Goal: Obtain resource: Obtain resource

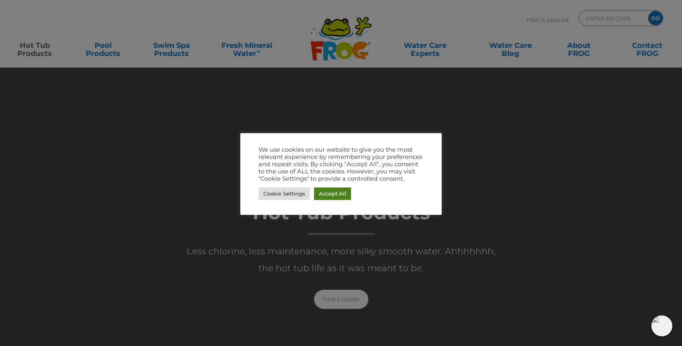
click at [326, 195] on link "Accept All" at bounding box center [332, 194] width 37 height 12
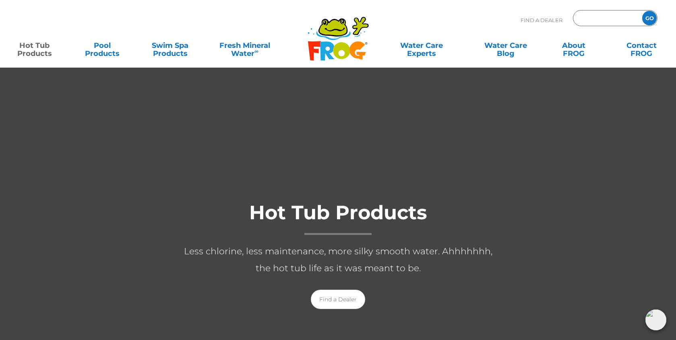
click at [587, 19] on input "Zip Code Form" at bounding box center [607, 18] width 54 height 12
type input "14221"
click at [650, 18] on input "GO" at bounding box center [650, 18] width 15 height 15
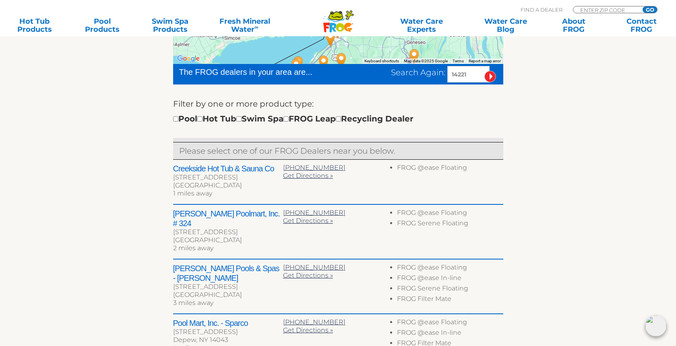
scroll to position [229, 0]
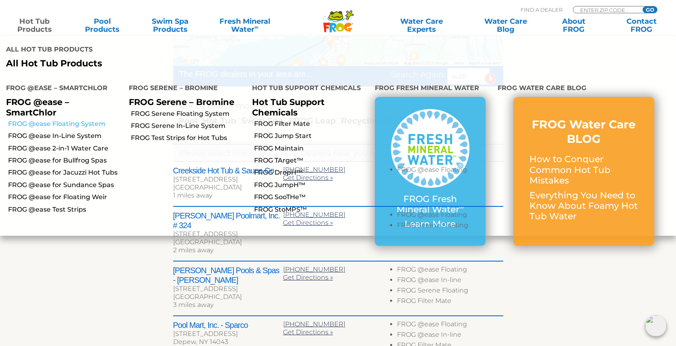
click at [47, 120] on link "FROG @ease Floating System" at bounding box center [65, 124] width 115 height 9
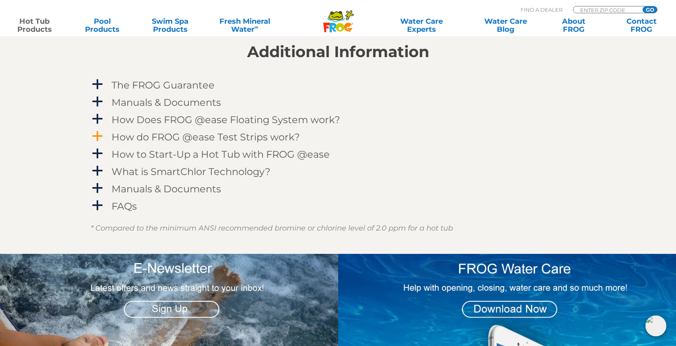
scroll to position [831, 0]
click at [185, 104] on h4 "Manuals & Documents" at bounding box center [167, 102] width 110 height 11
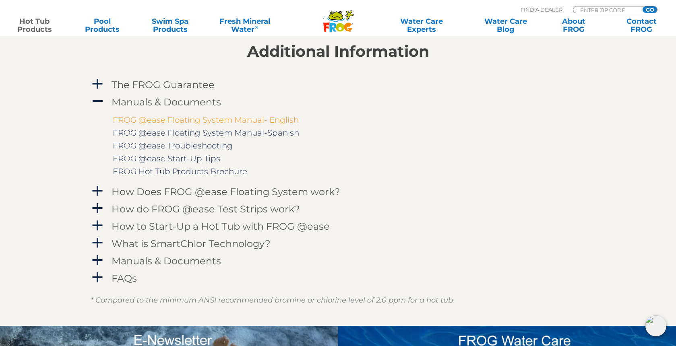
click at [247, 119] on link "FROG @ease Floating System Manual- English" at bounding box center [206, 120] width 186 height 10
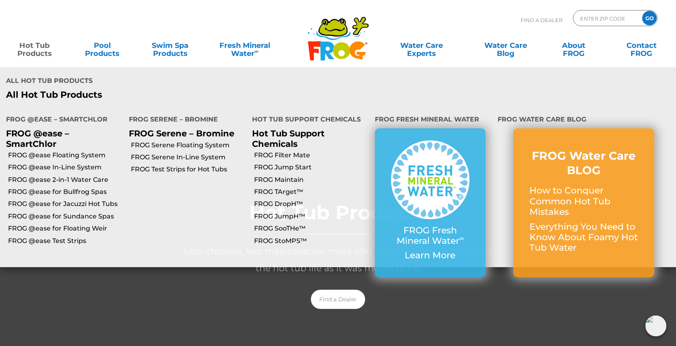
click at [40, 46] on link "Hot Tub Products" at bounding box center [34, 45] width 53 height 16
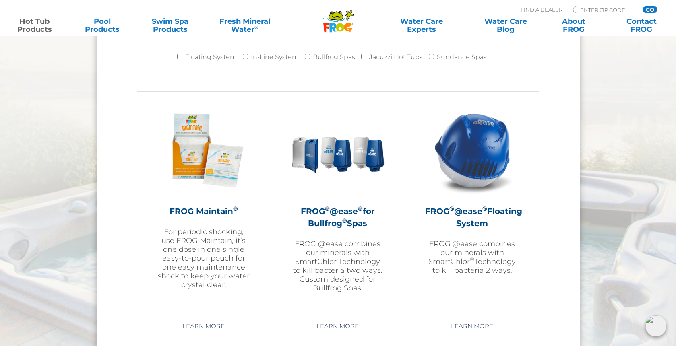
scroll to position [1000, 0]
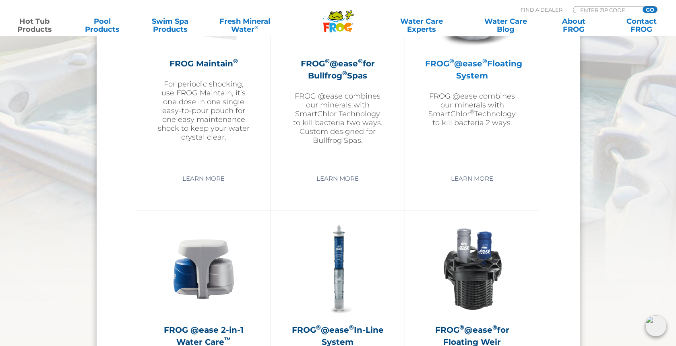
click at [473, 105] on p "FROG @ease combines our minerals with SmartChlor ® Technology to kill bacteria …" at bounding box center [472, 109] width 94 height 35
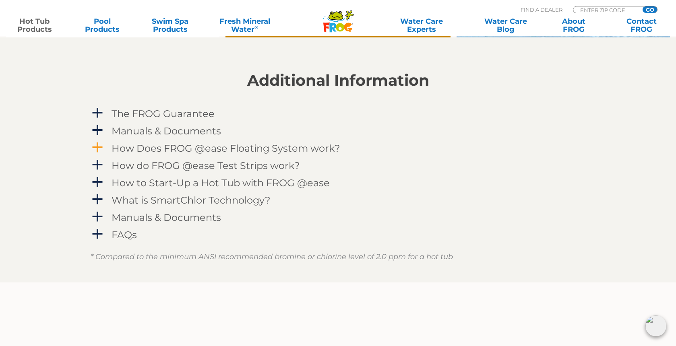
scroll to position [805, 0]
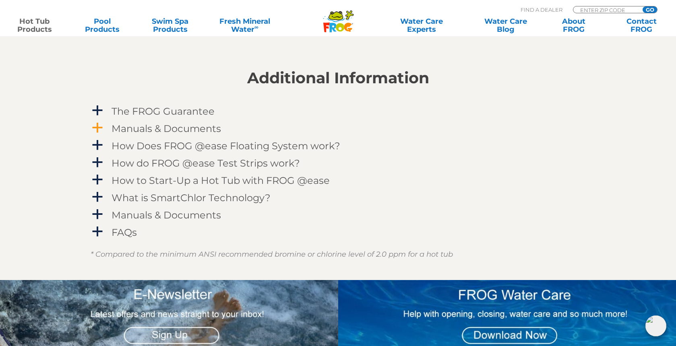
click at [164, 133] on h4 "Manuals & Documents" at bounding box center [167, 128] width 110 height 11
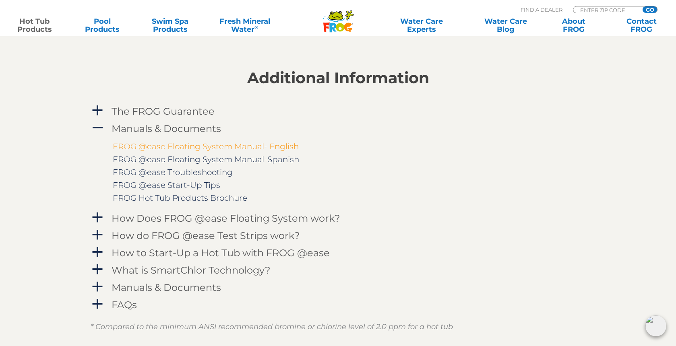
click at [173, 150] on link "FROG @ease Floating System Manual- English" at bounding box center [206, 147] width 186 height 10
